Goal: Find specific page/section: Find specific page/section

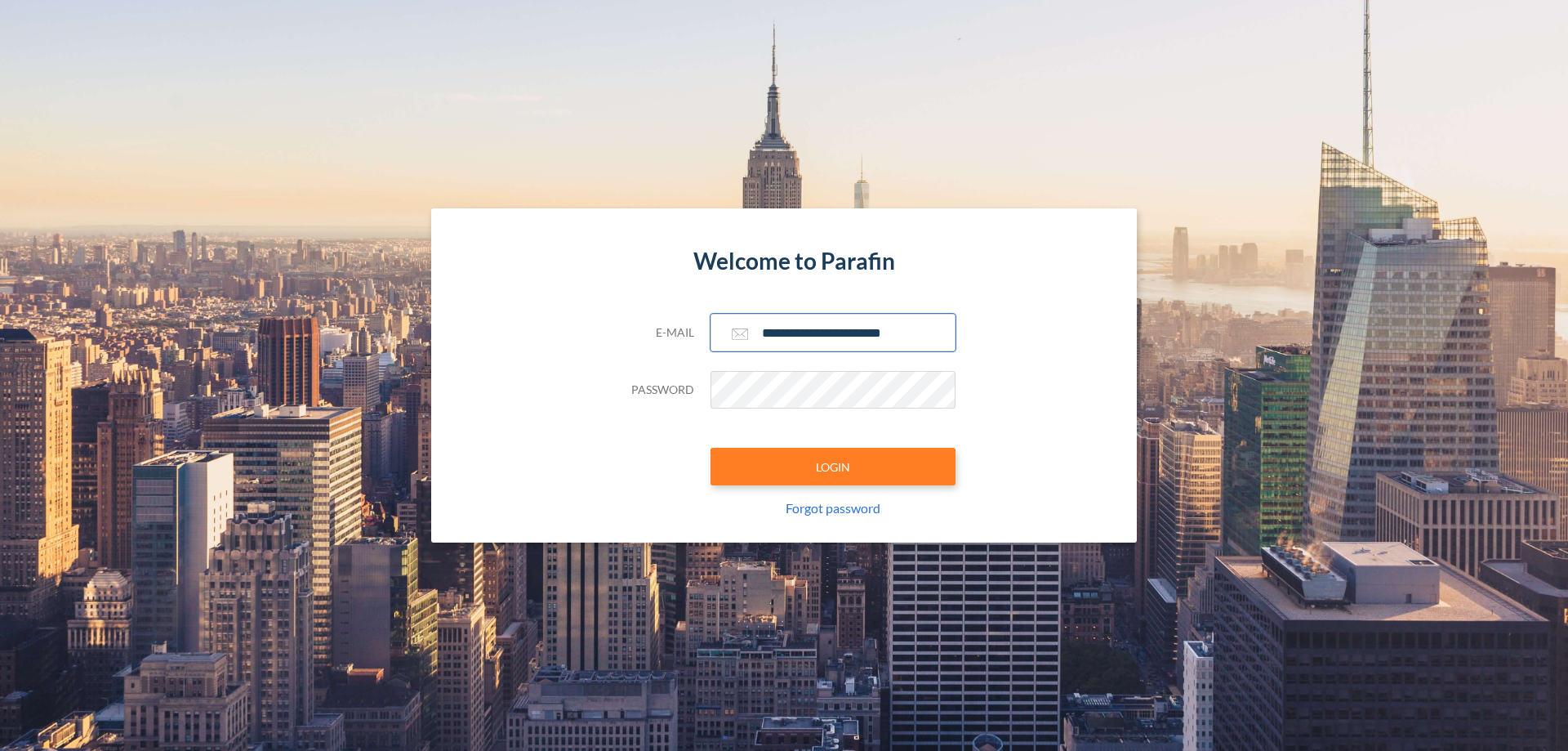
type input "**********"
click at [832, 466] on button "LOGIN" at bounding box center [832, 466] width 245 height 38
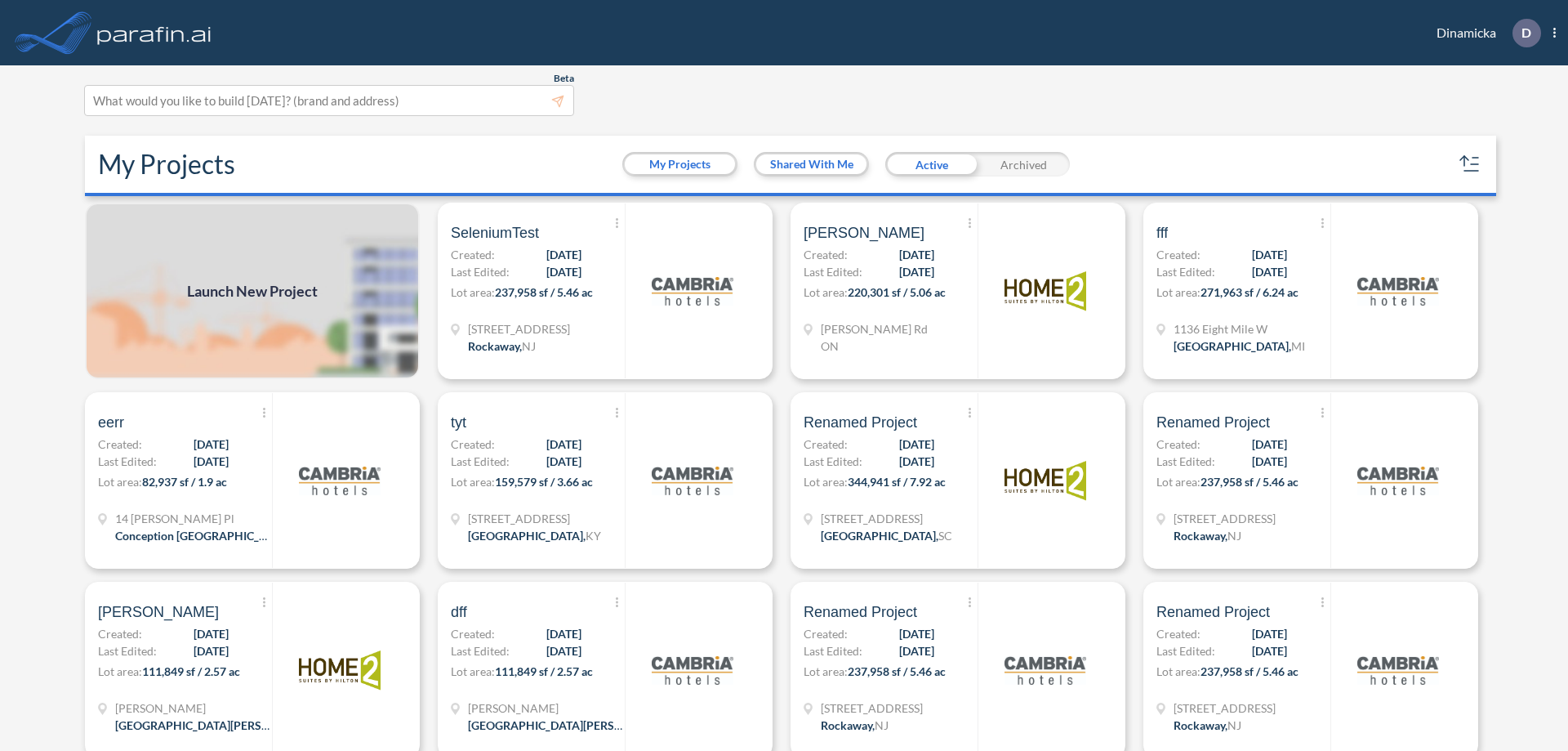
scroll to position [4, 0]
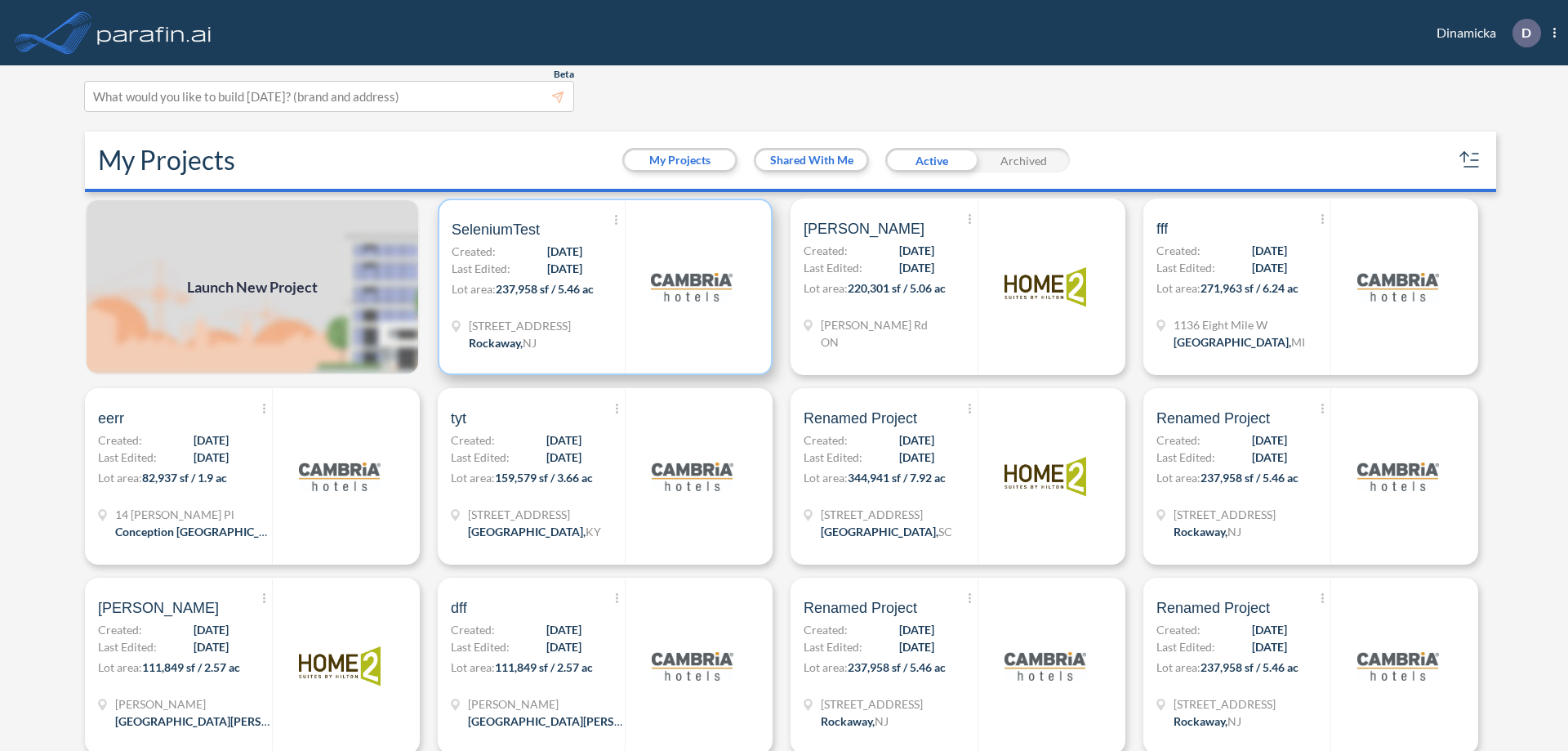
click at [602, 286] on p "Lot area: 237,958 sf / 5.46 ac" at bounding box center [538, 292] width 174 height 24
